Goal: Information Seeking & Learning: Learn about a topic

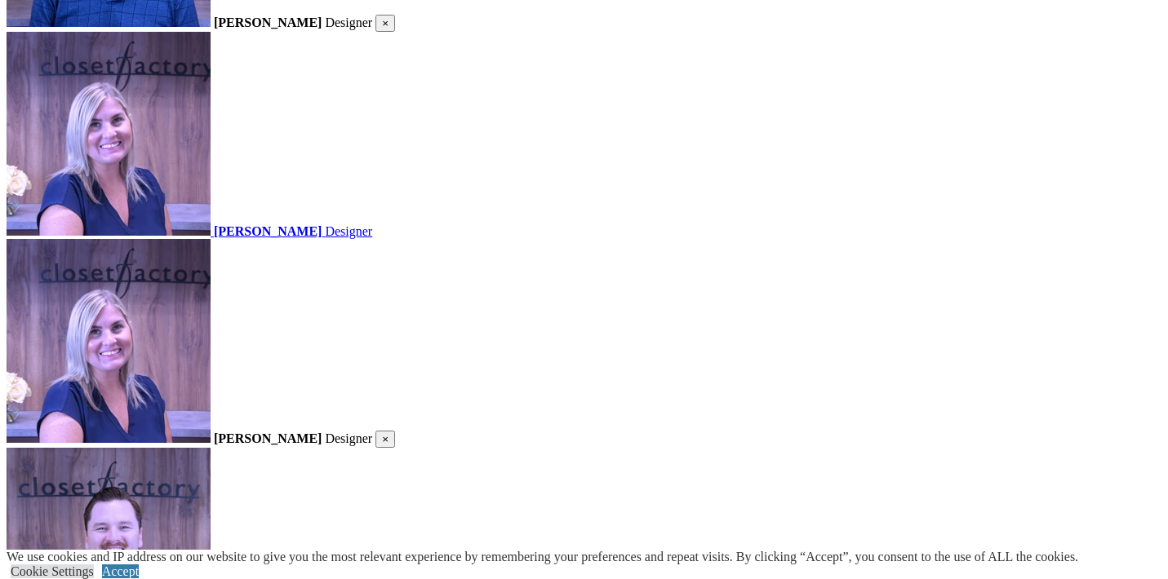
scroll to position [2634, 0]
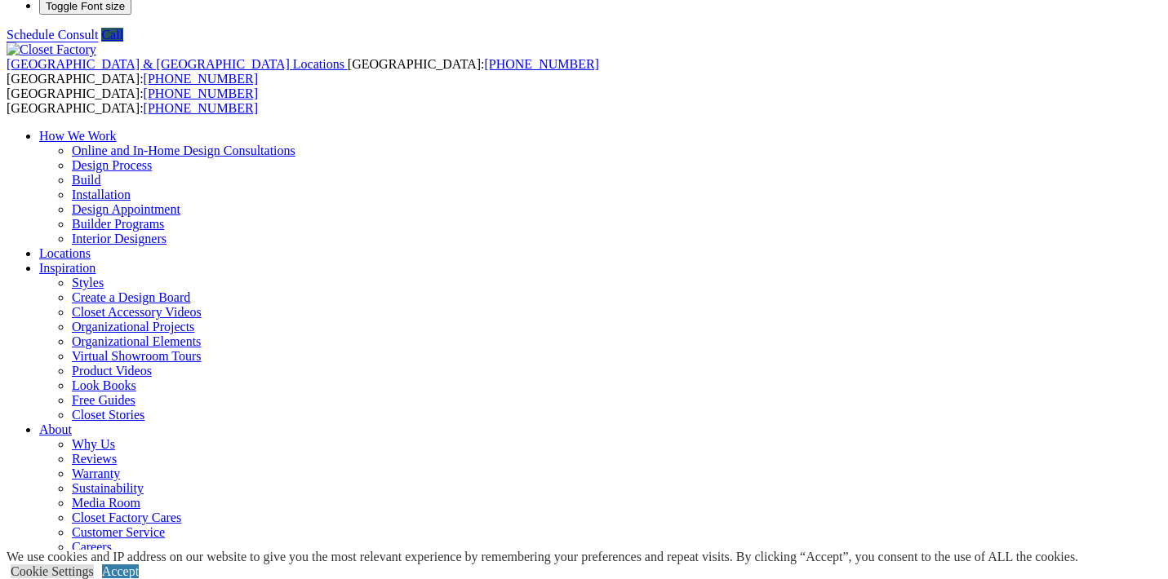
scroll to position [27, 0]
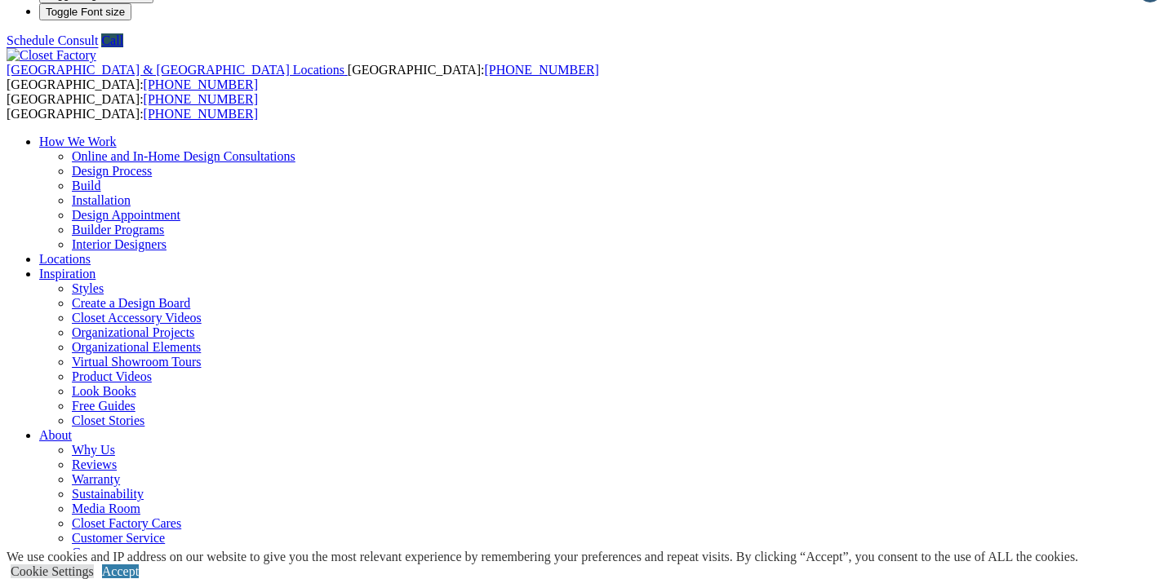
click at [139, 565] on link "Accept" at bounding box center [120, 572] width 37 height 14
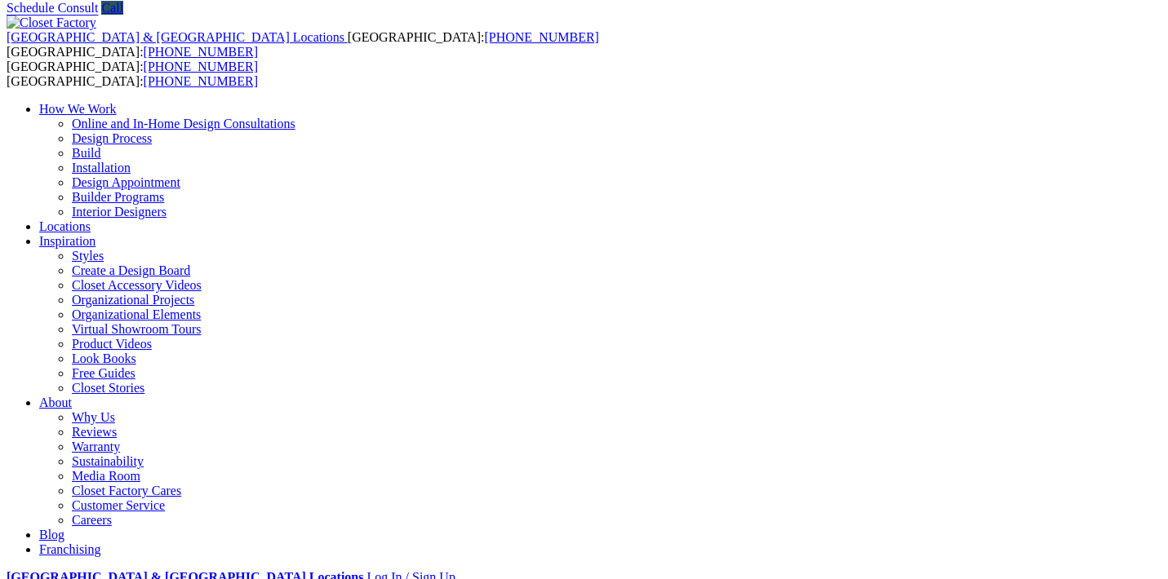
scroll to position [56, 0]
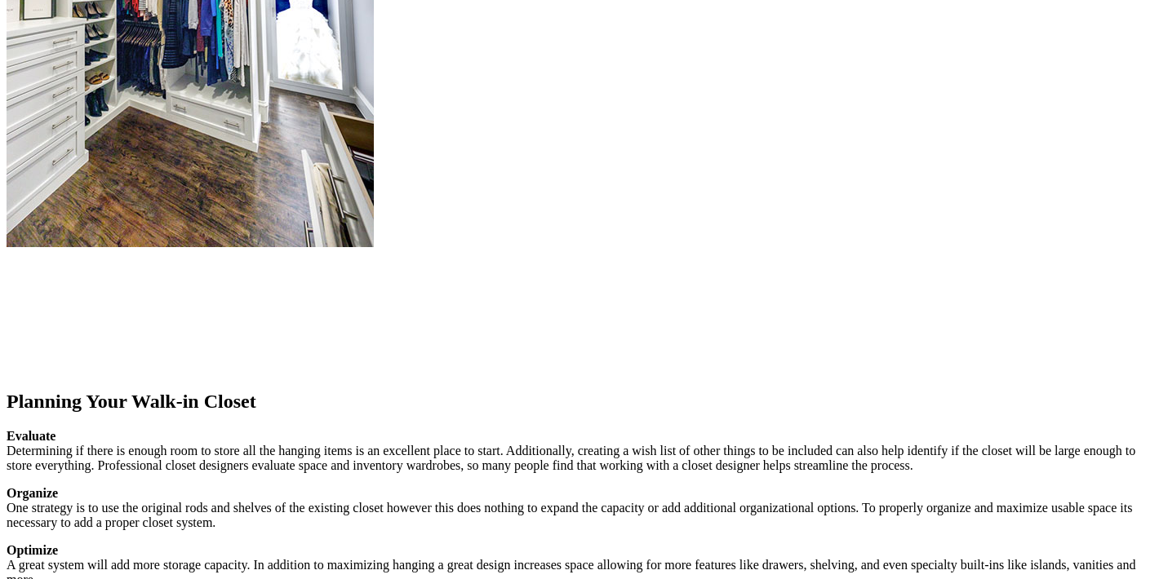
scroll to position [2047, 0]
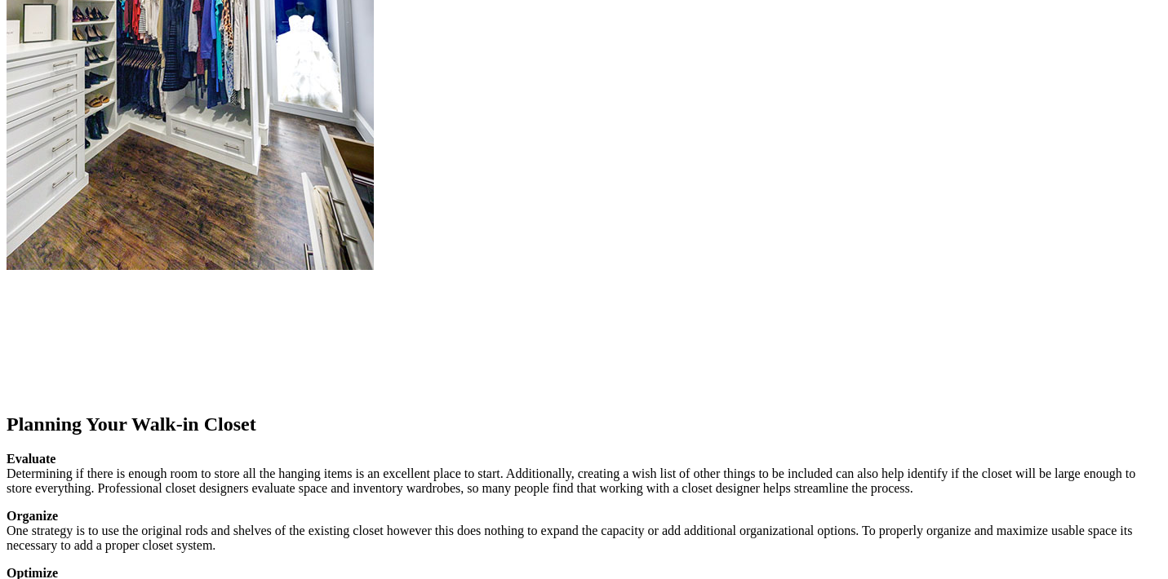
scroll to position [2016, 0]
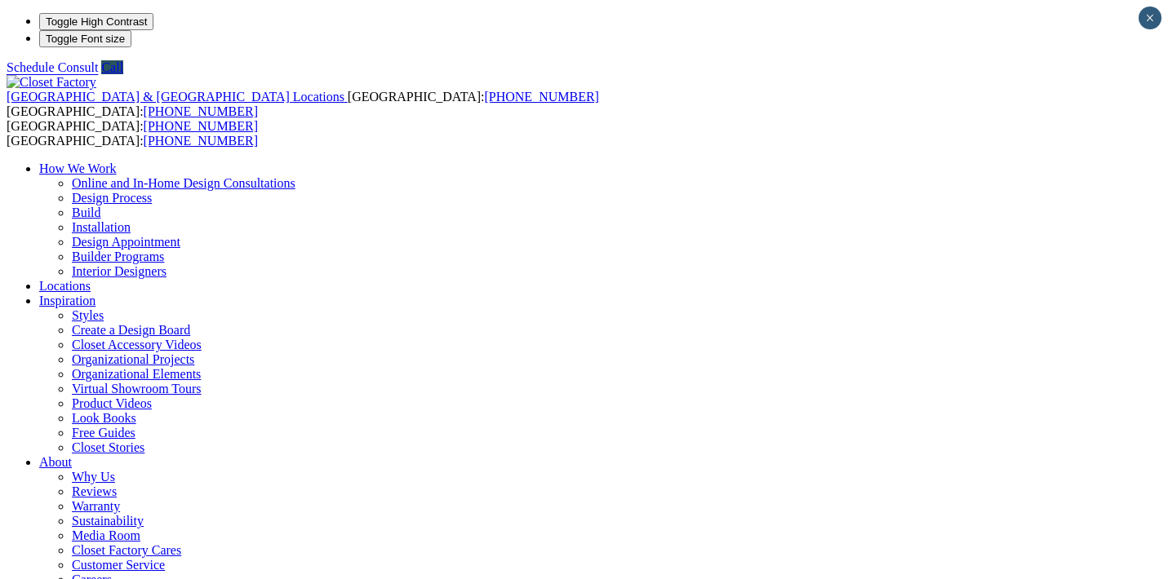
scroll to position [0, 0]
